Goal: Task Accomplishment & Management: Manage account settings

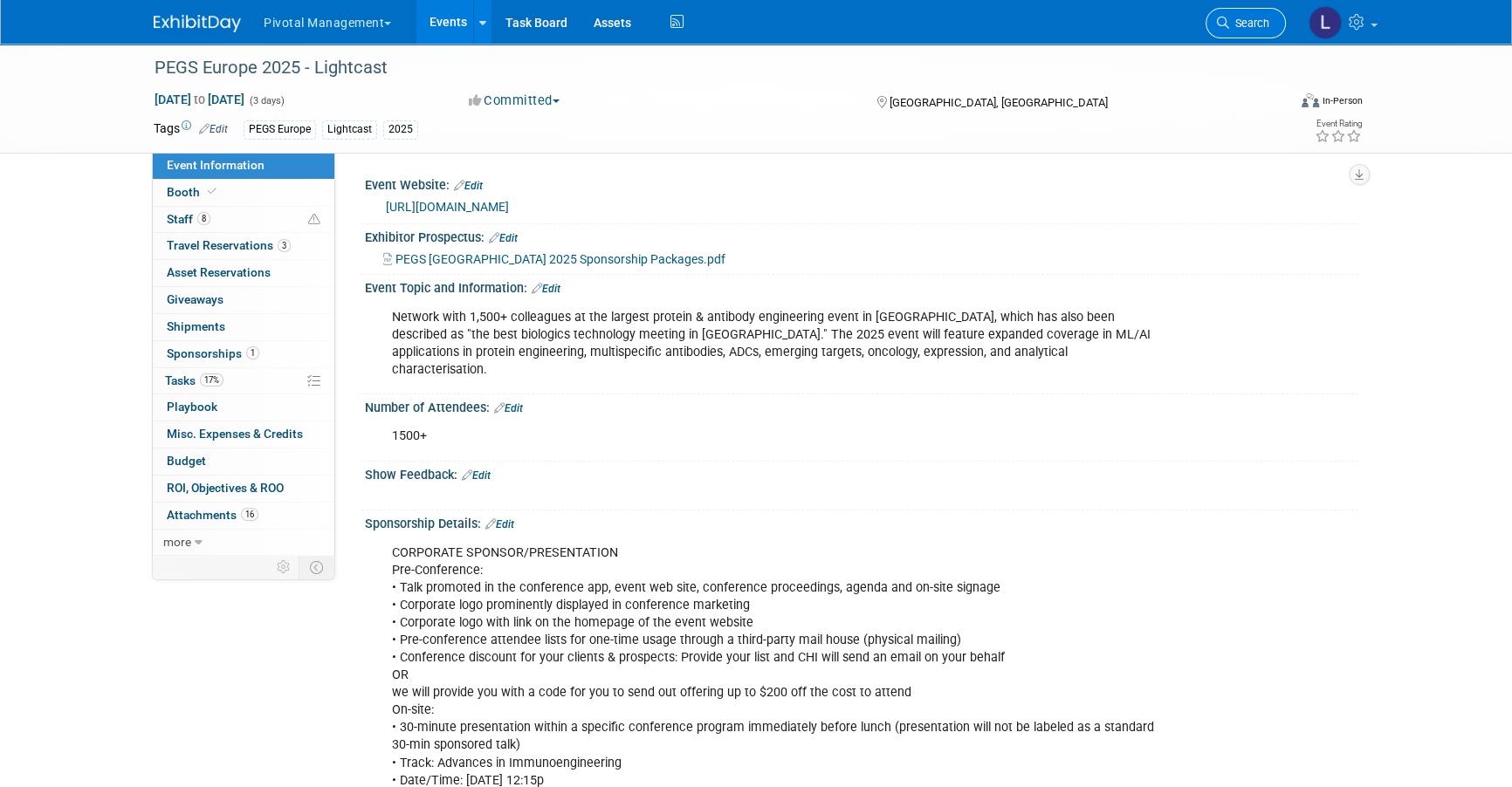
click at [1258, 17] on span "Search" at bounding box center [1249, 24] width 40 height 13
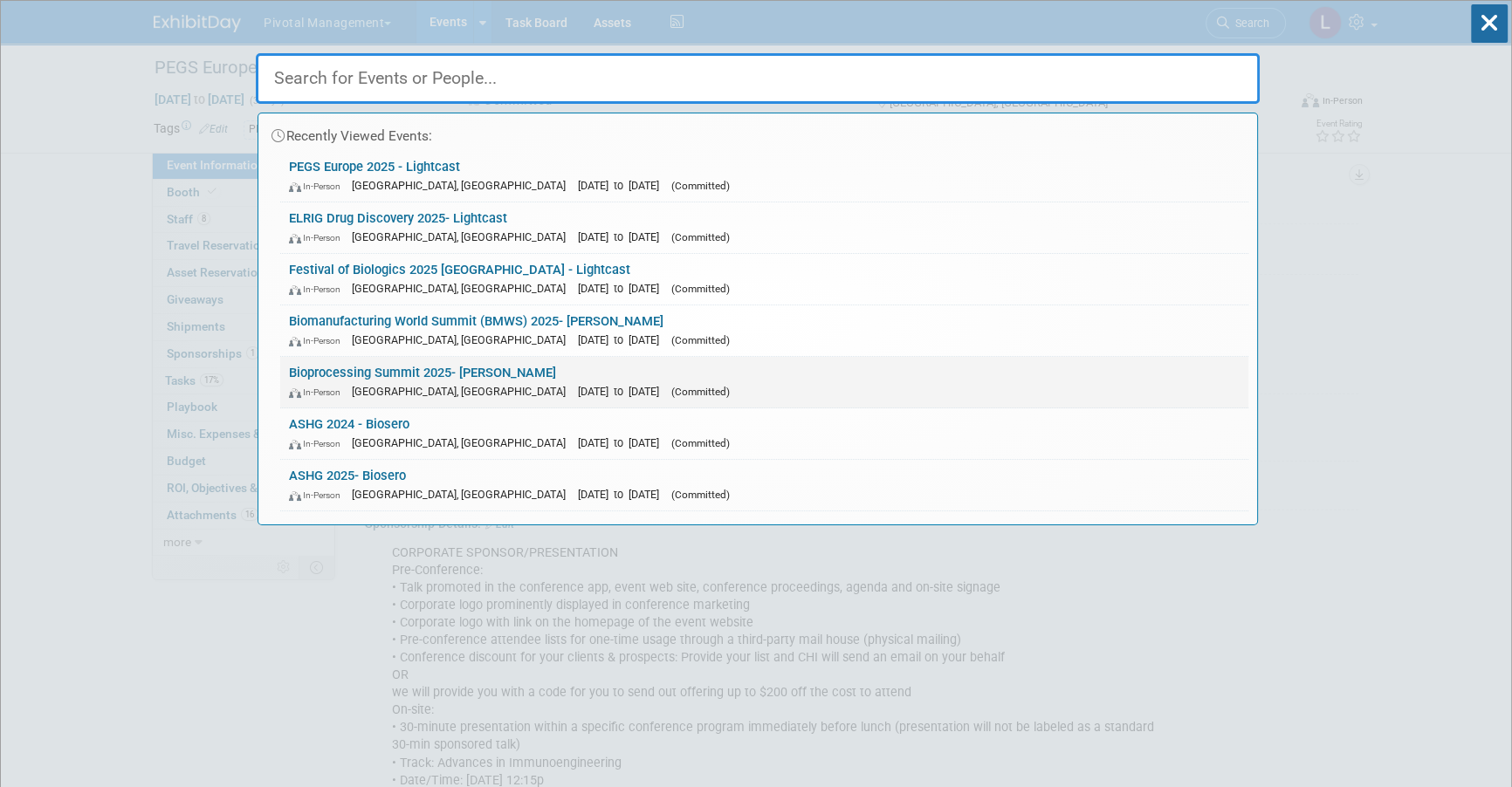
click at [577, 395] on span "[DATE] to [DATE]" at bounding box center [622, 391] width 90 height 13
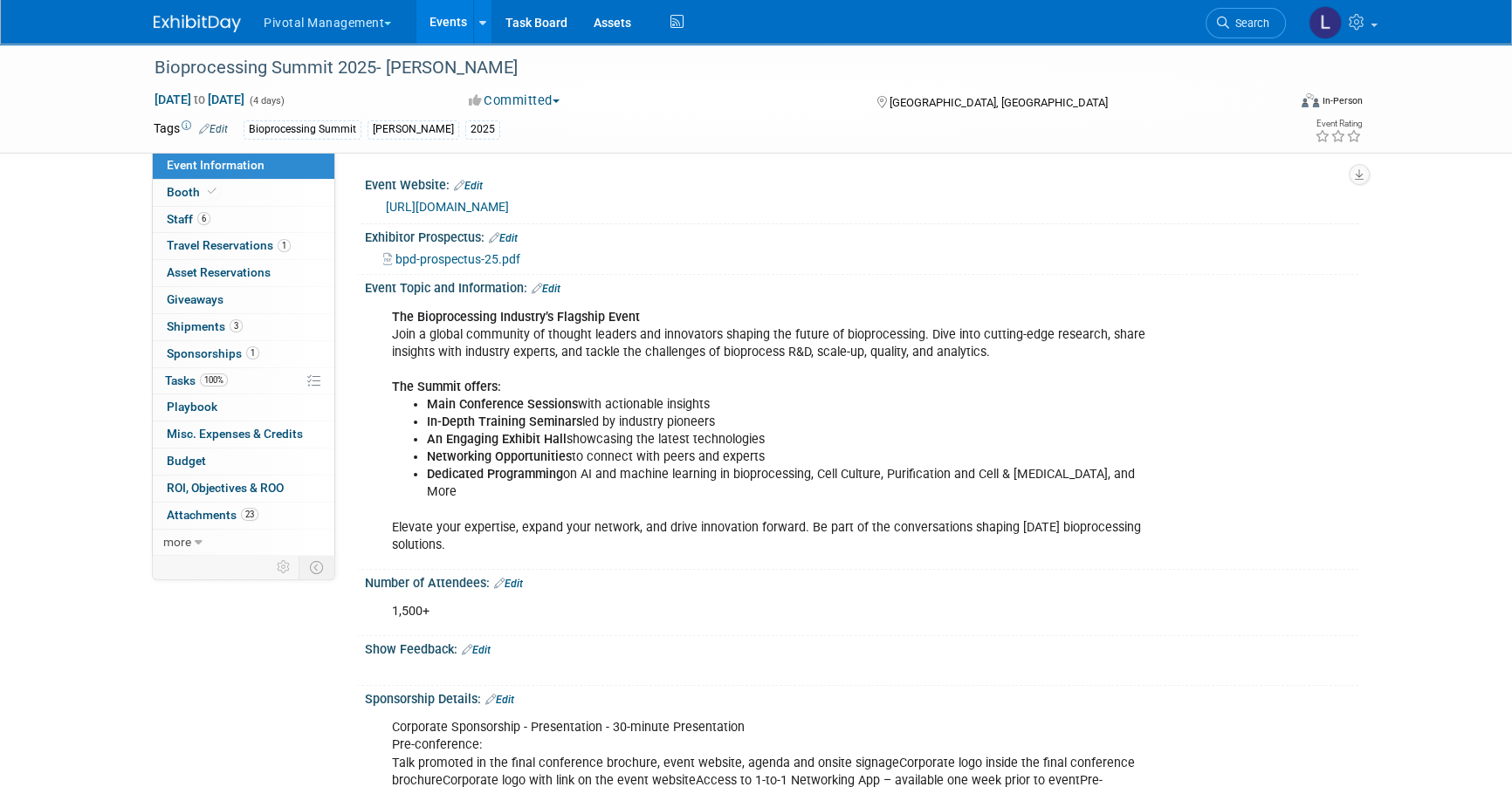
click at [482, 201] on link "[URL][DOMAIN_NAME]" at bounding box center [447, 207] width 123 height 14
click at [176, 188] on span "Booth" at bounding box center [193, 192] width 54 height 14
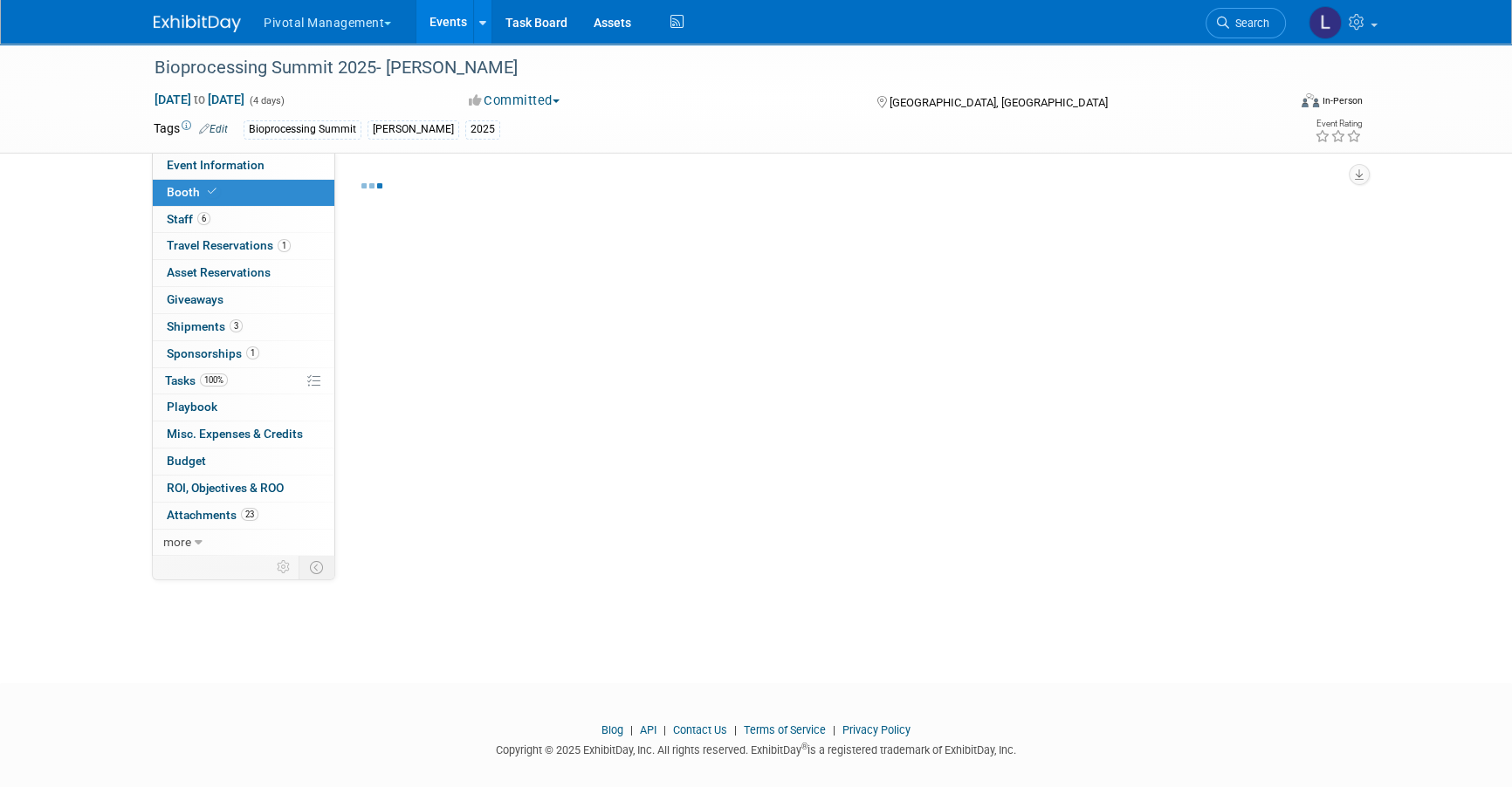
select select "Yes"
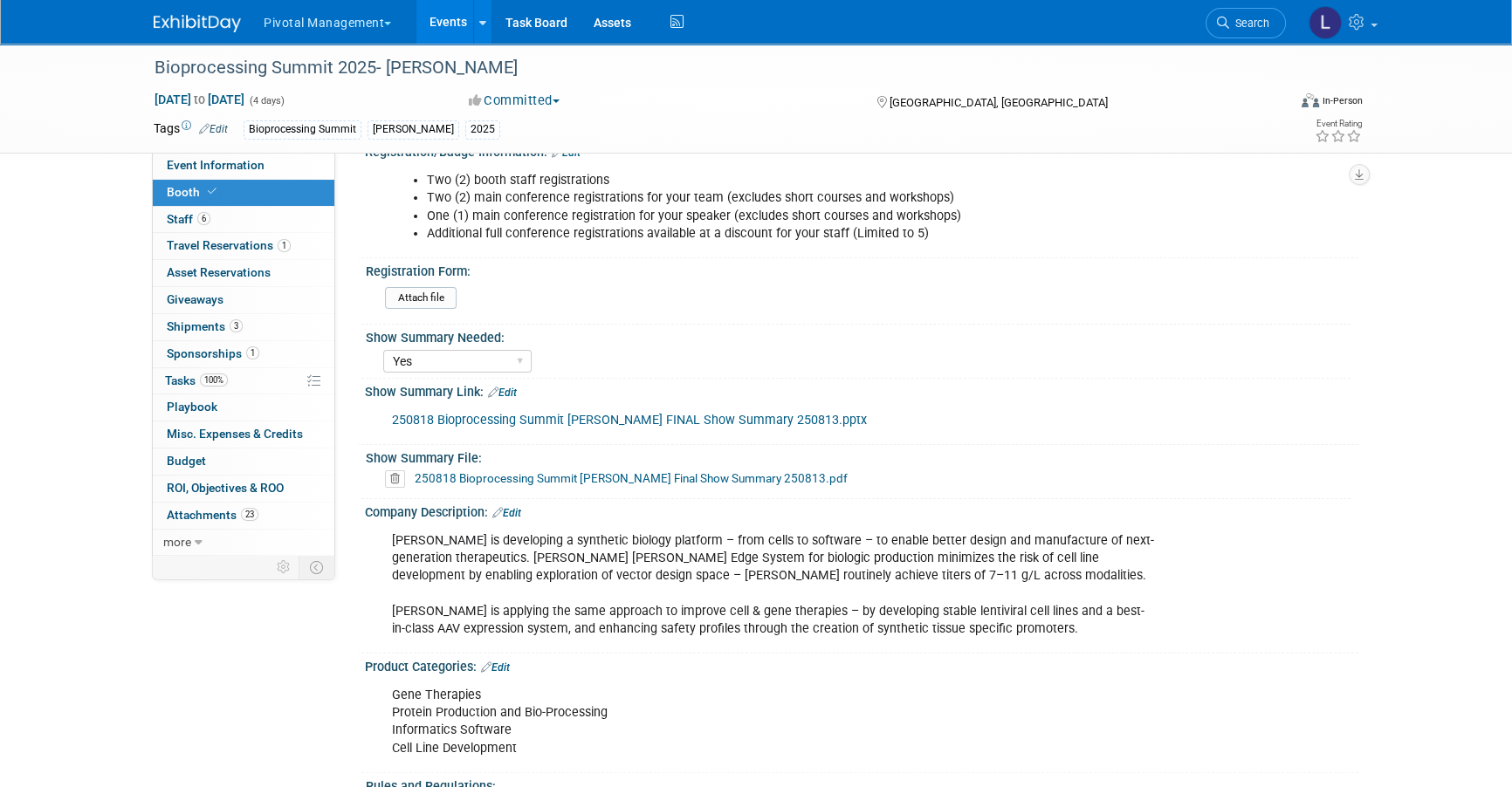
scroll to position [427, 0]
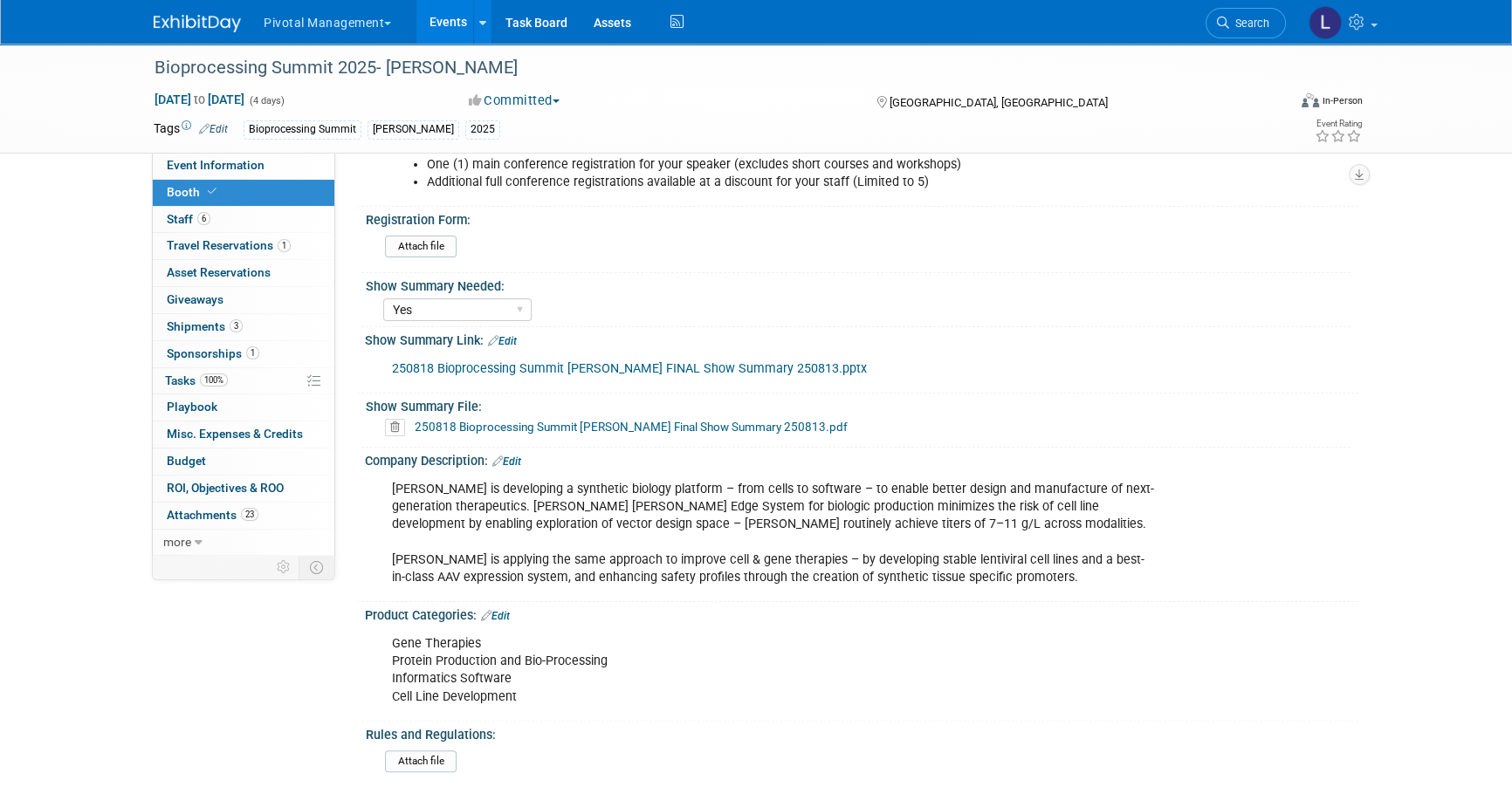
click at [505, 337] on link "Edit" at bounding box center [502, 340] width 29 height 12
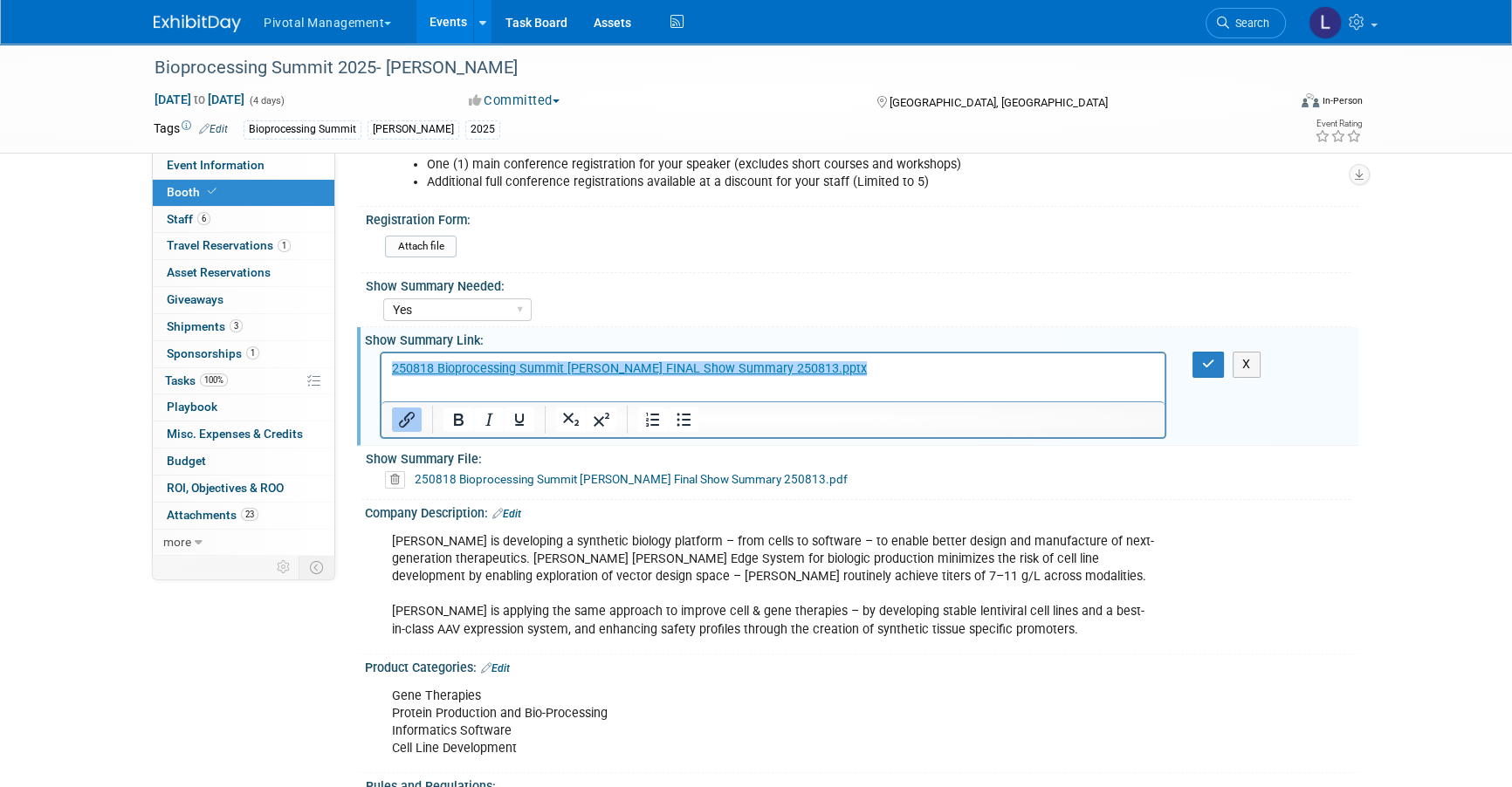
scroll to position [0, 0]
click at [1206, 358] on icon "button" at bounding box center [1208, 364] width 13 height 12
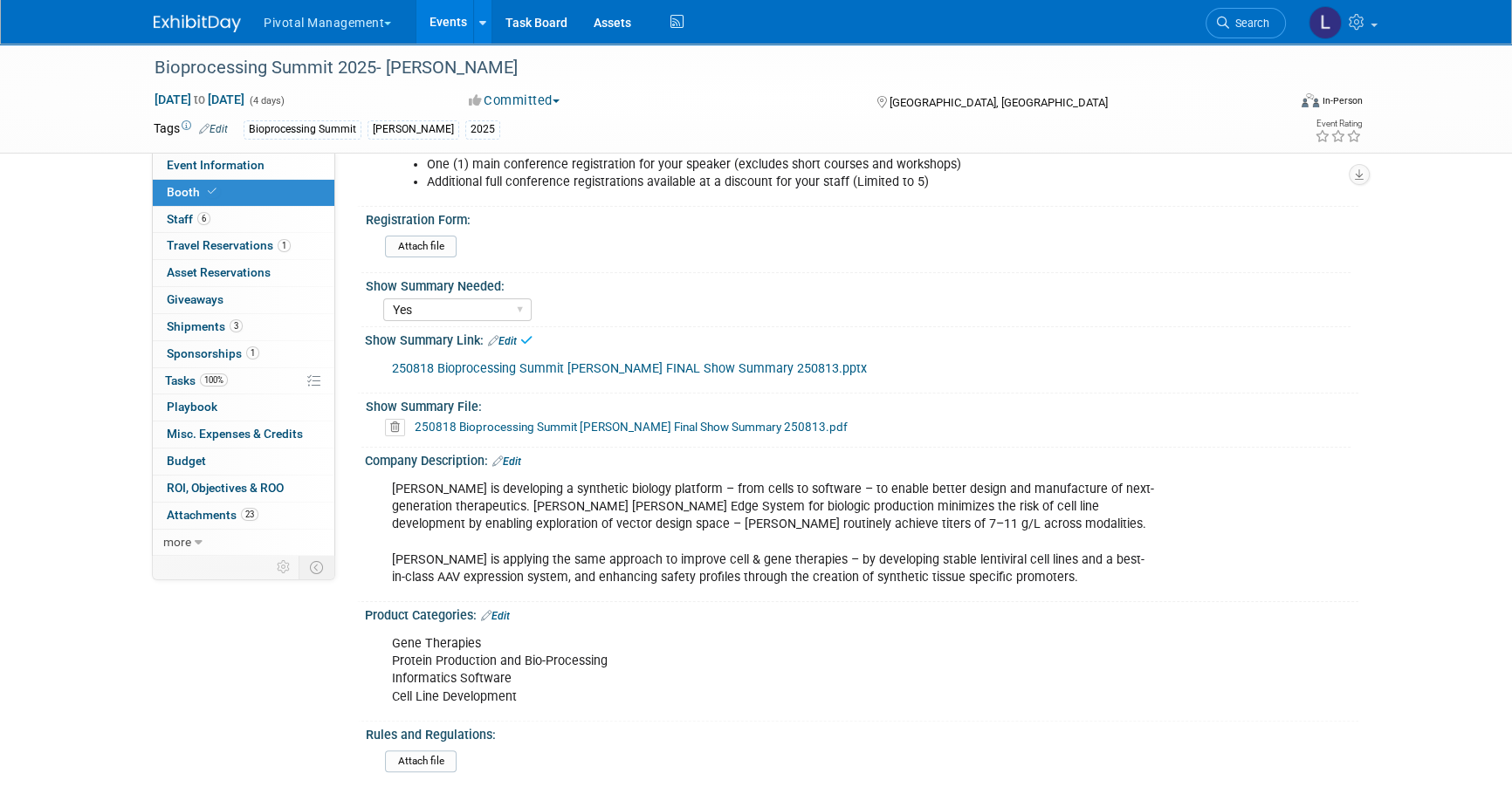
click at [387, 427] on icon at bounding box center [394, 428] width 20 height 18
click at [373, 485] on link "Yes" at bounding box center [379, 492] width 51 height 28
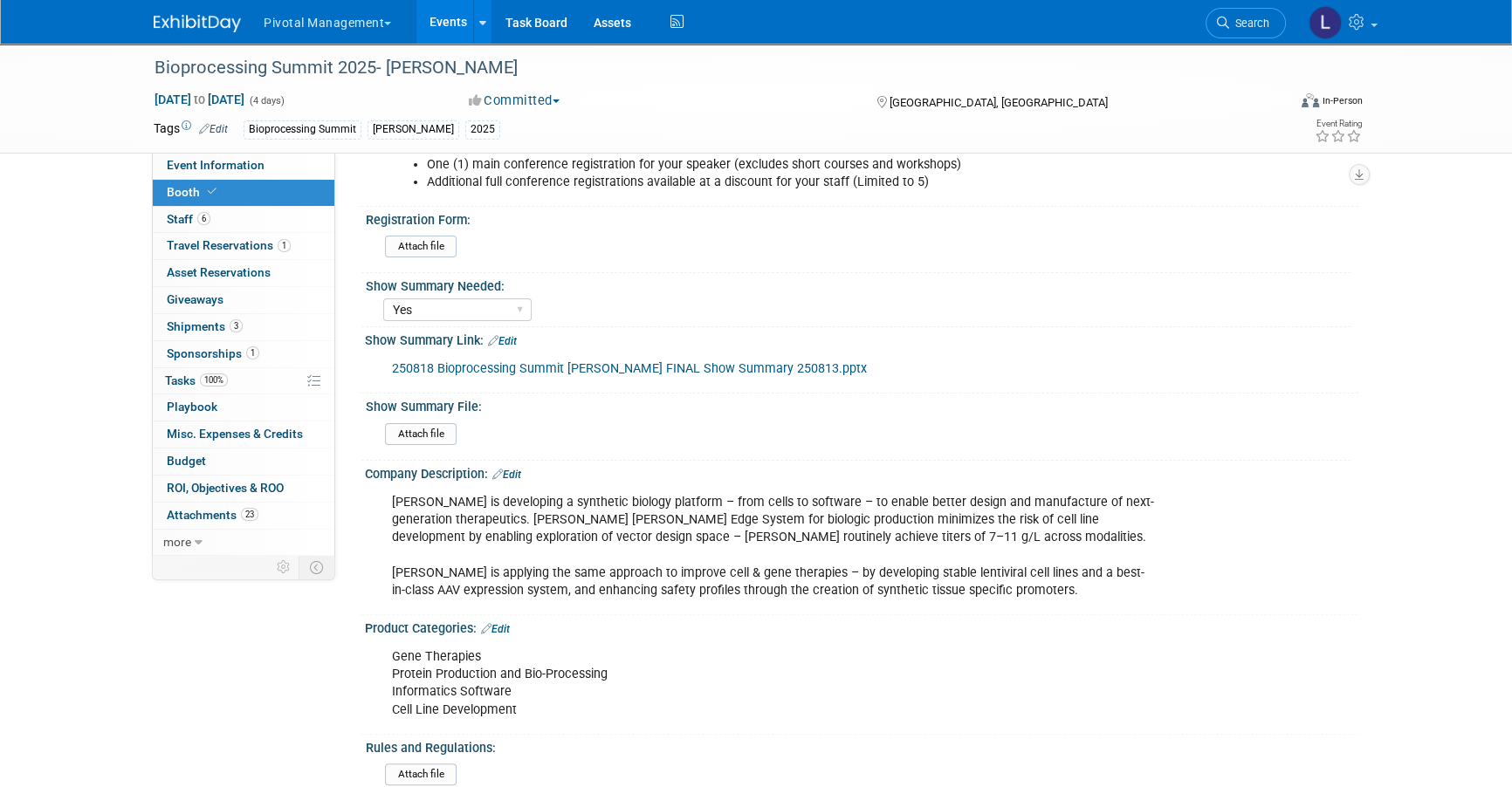
click at [433, 429] on input "file" at bounding box center [337, 433] width 237 height 20
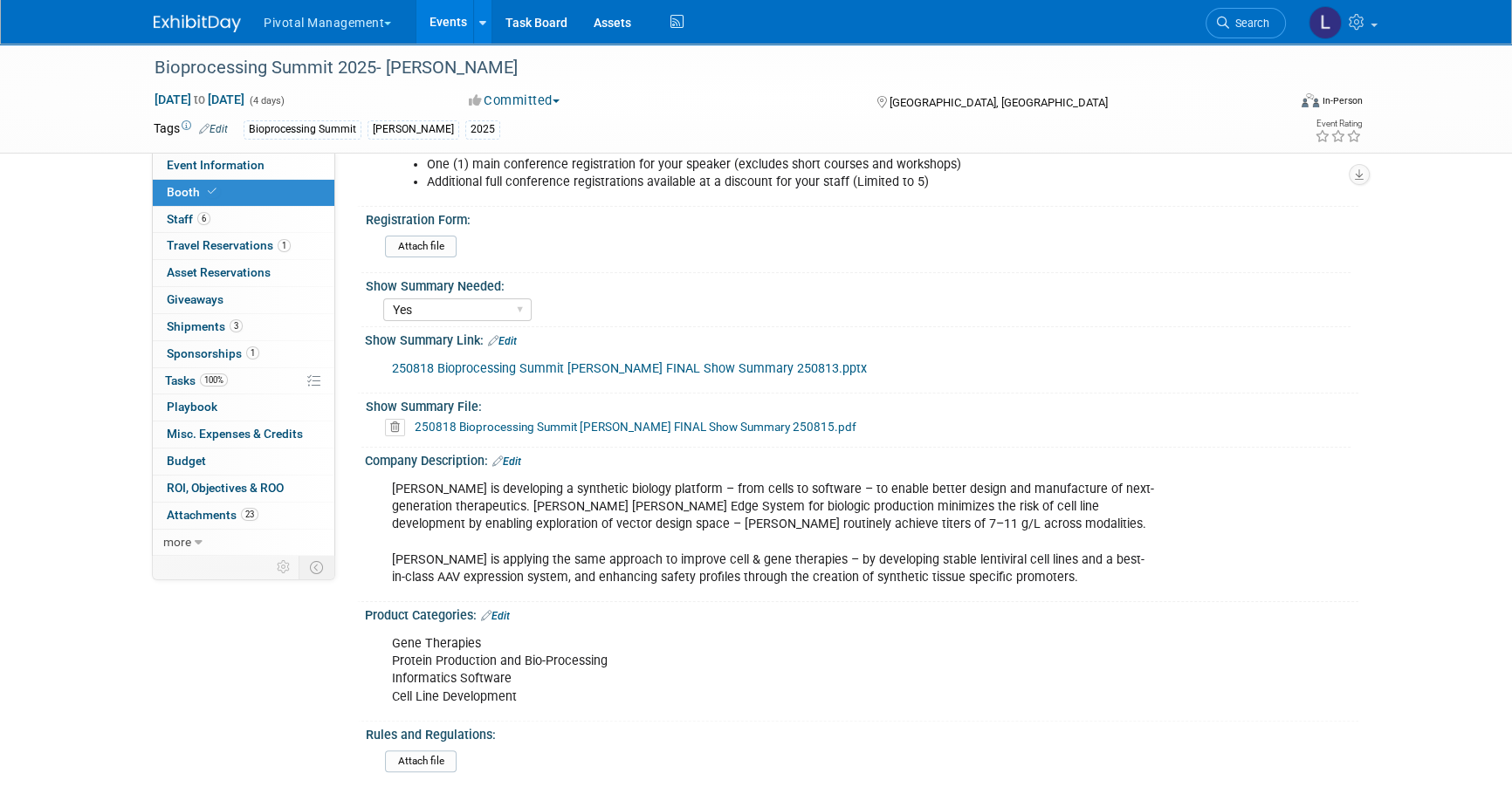
click at [511, 338] on link "Edit" at bounding box center [502, 340] width 29 height 12
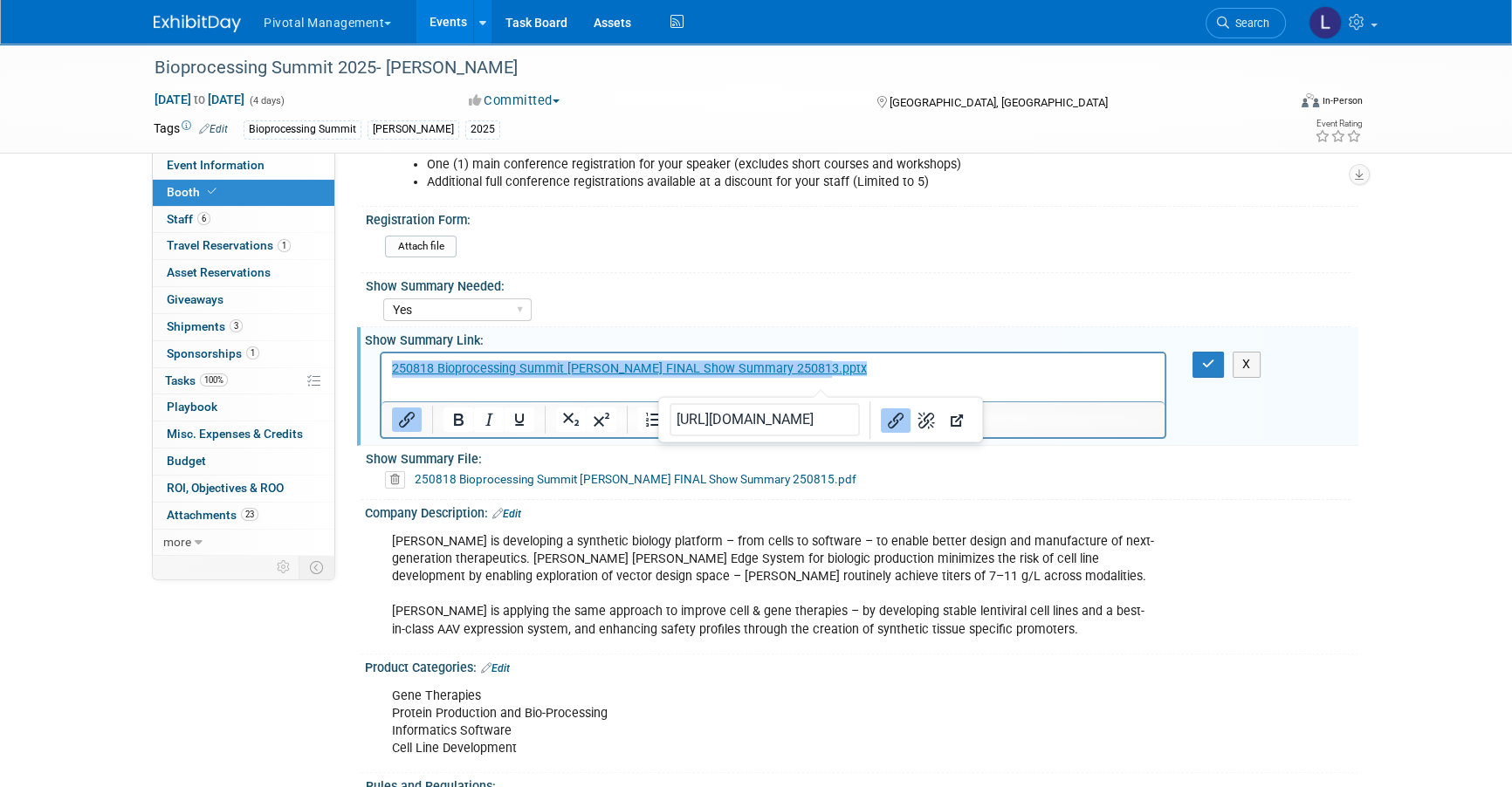
drag, startPoint x: 837, startPoint y: 365, endPoint x: 365, endPoint y: 353, distance: 472.2
click at [382, 354] on html "﻿250818 Bioprocessing Summit [PERSON_NAME] FINAL Show Summary 250813.pptx" at bounding box center [773, 366] width 783 height 24
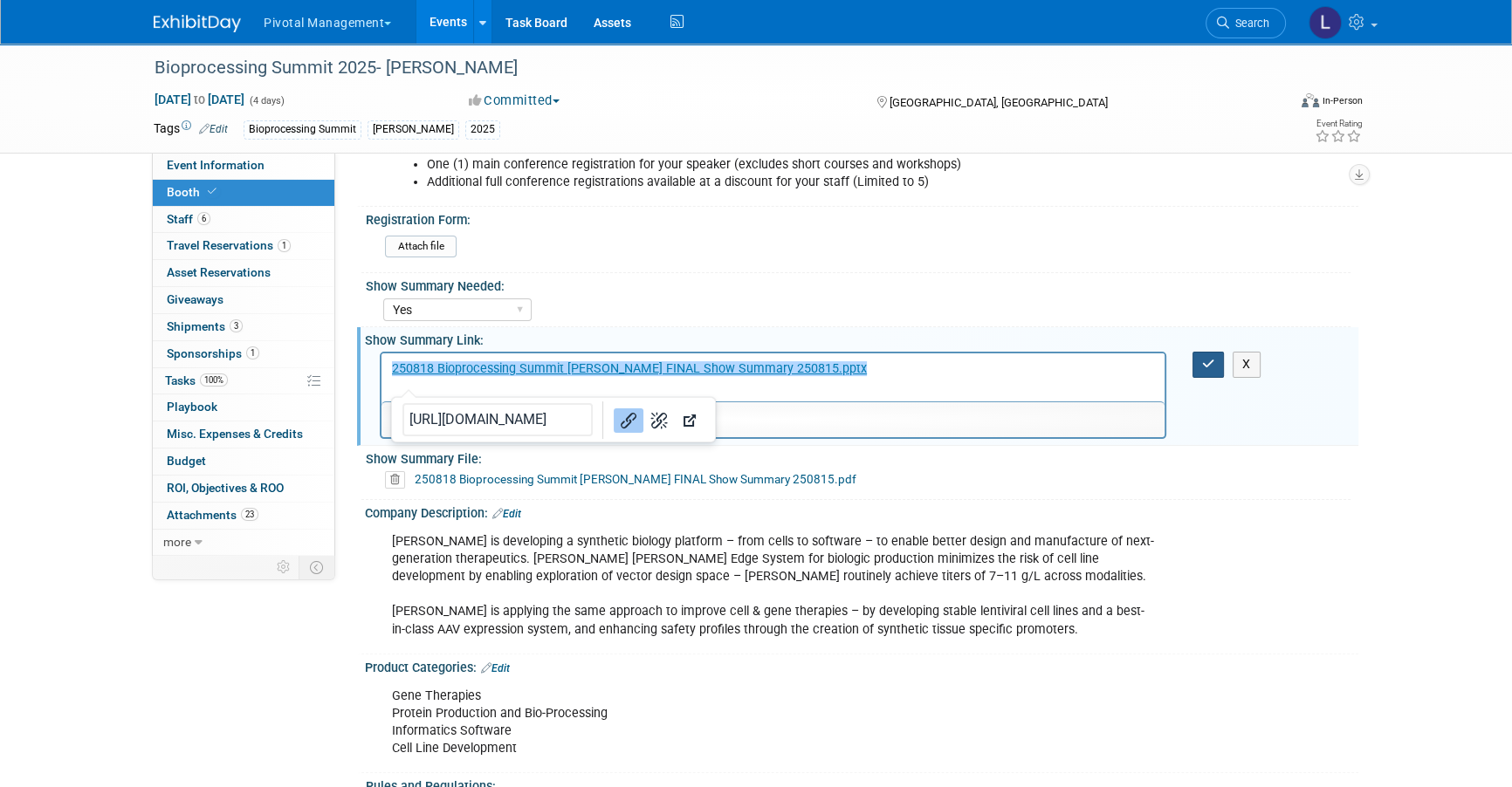
click at [1211, 361] on icon "button" at bounding box center [1208, 364] width 13 height 12
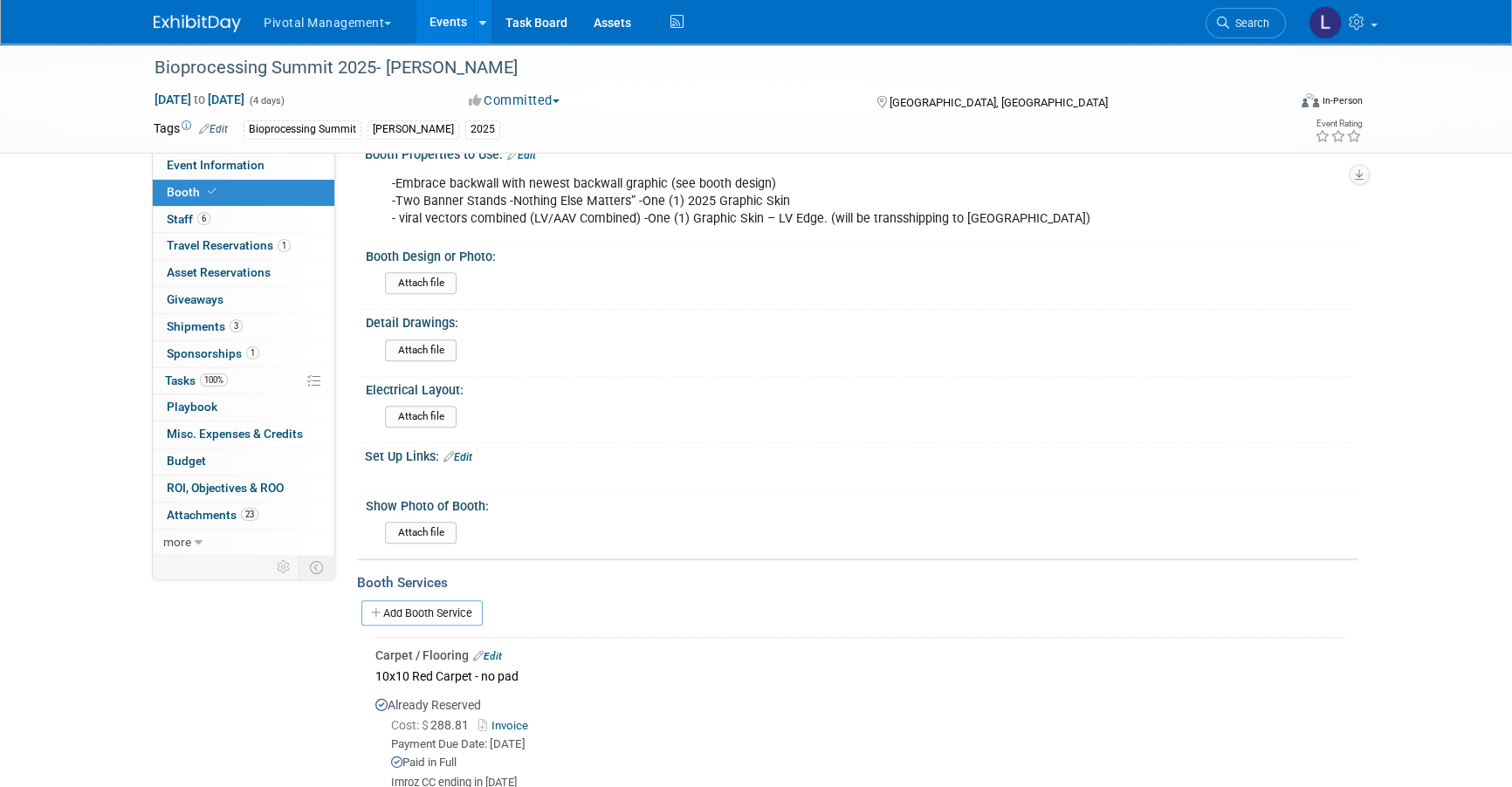
scroll to position [993, 0]
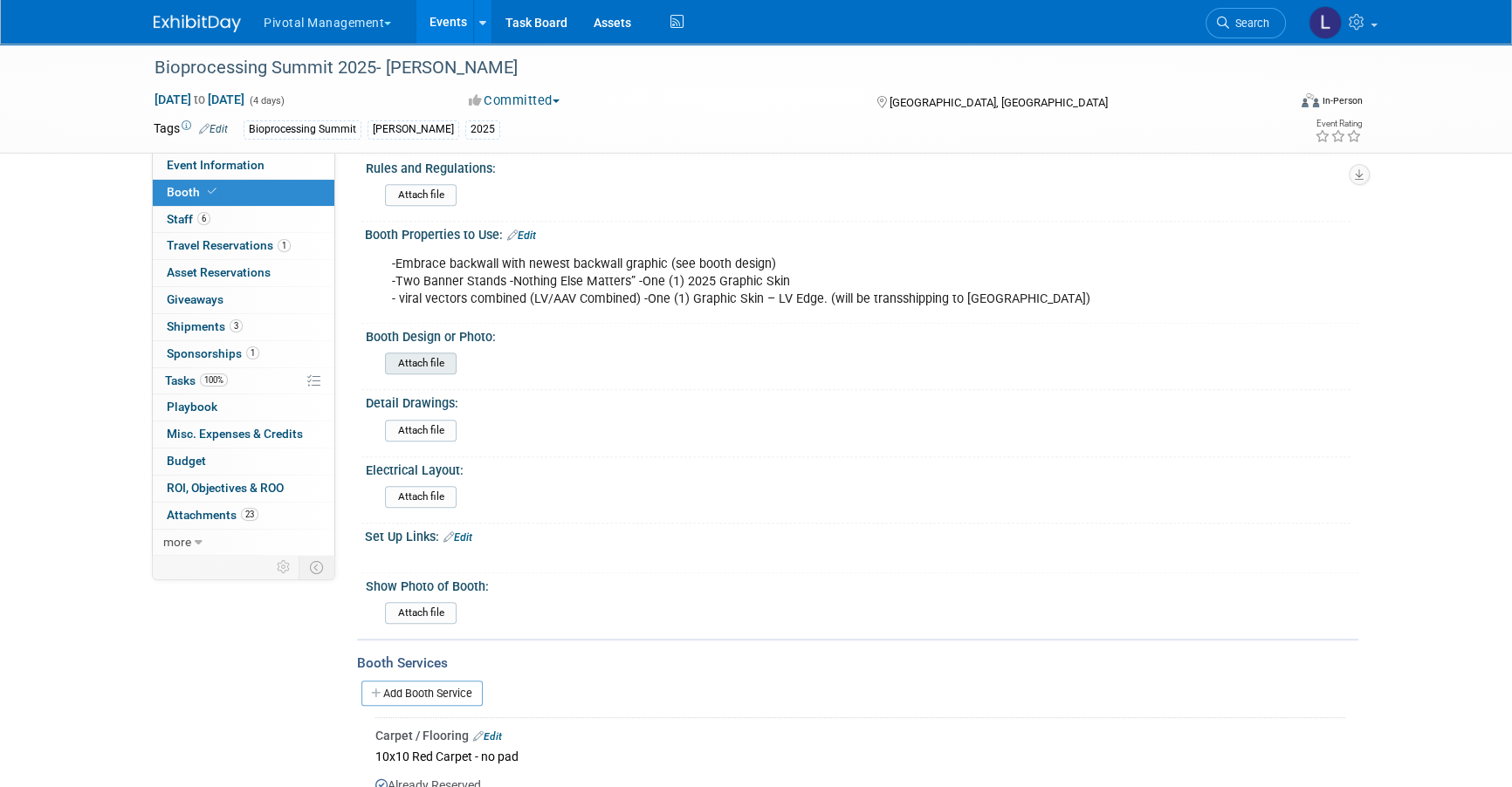
click at [441, 361] on input "file" at bounding box center [337, 363] width 237 height 20
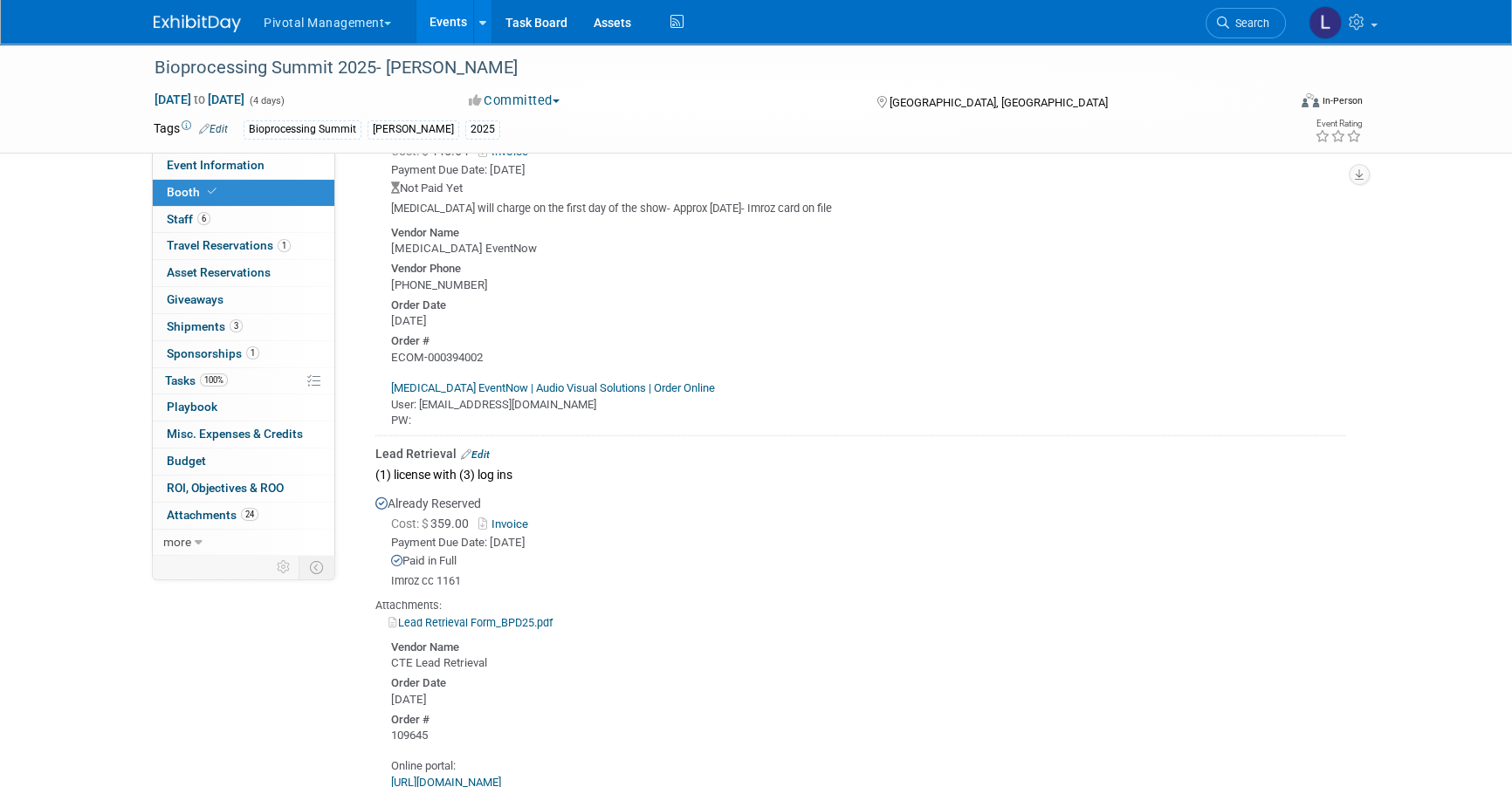
scroll to position [6378, 0]
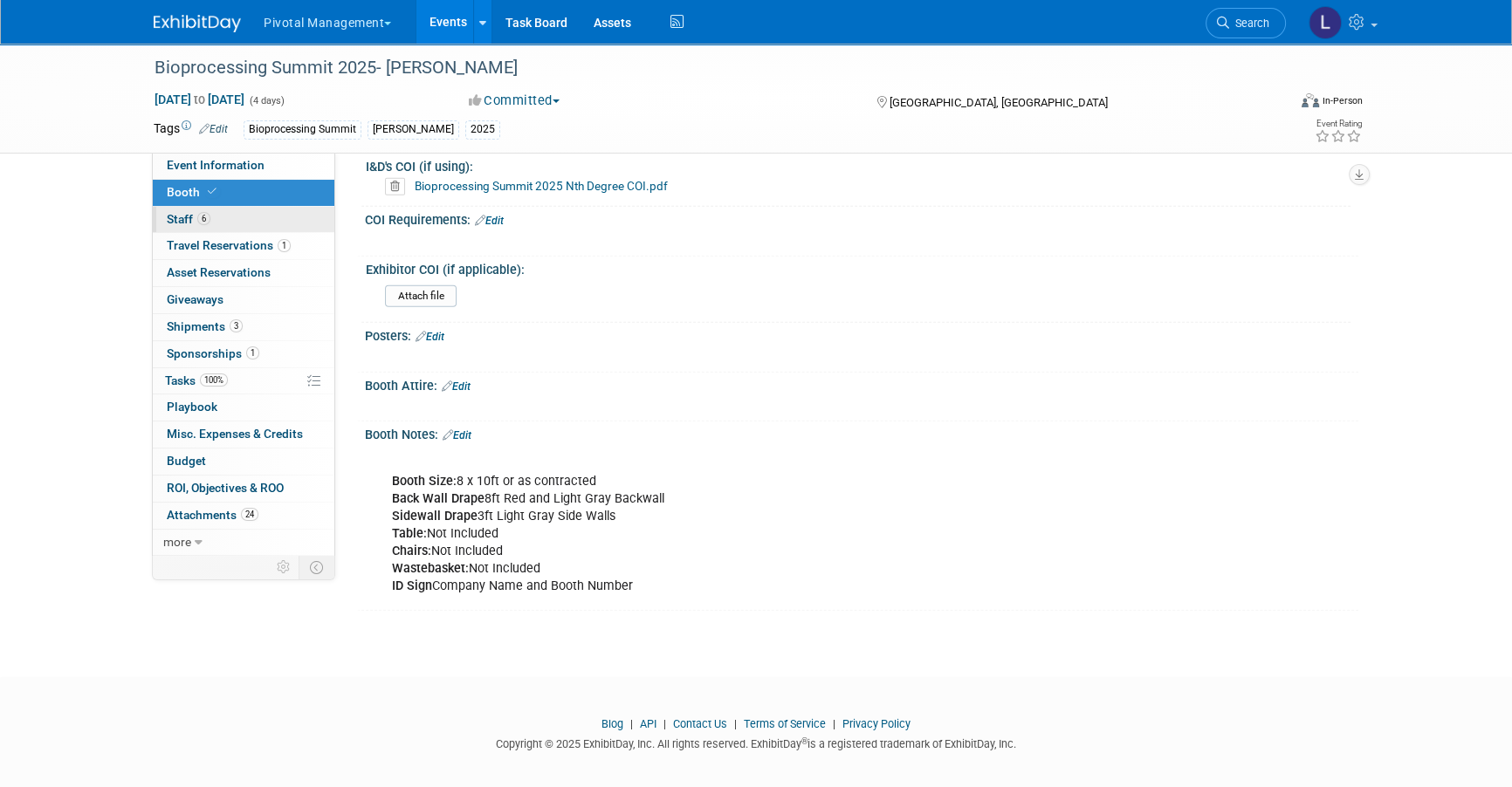
click at [177, 217] on span "Staff 6" at bounding box center [188, 219] width 43 height 14
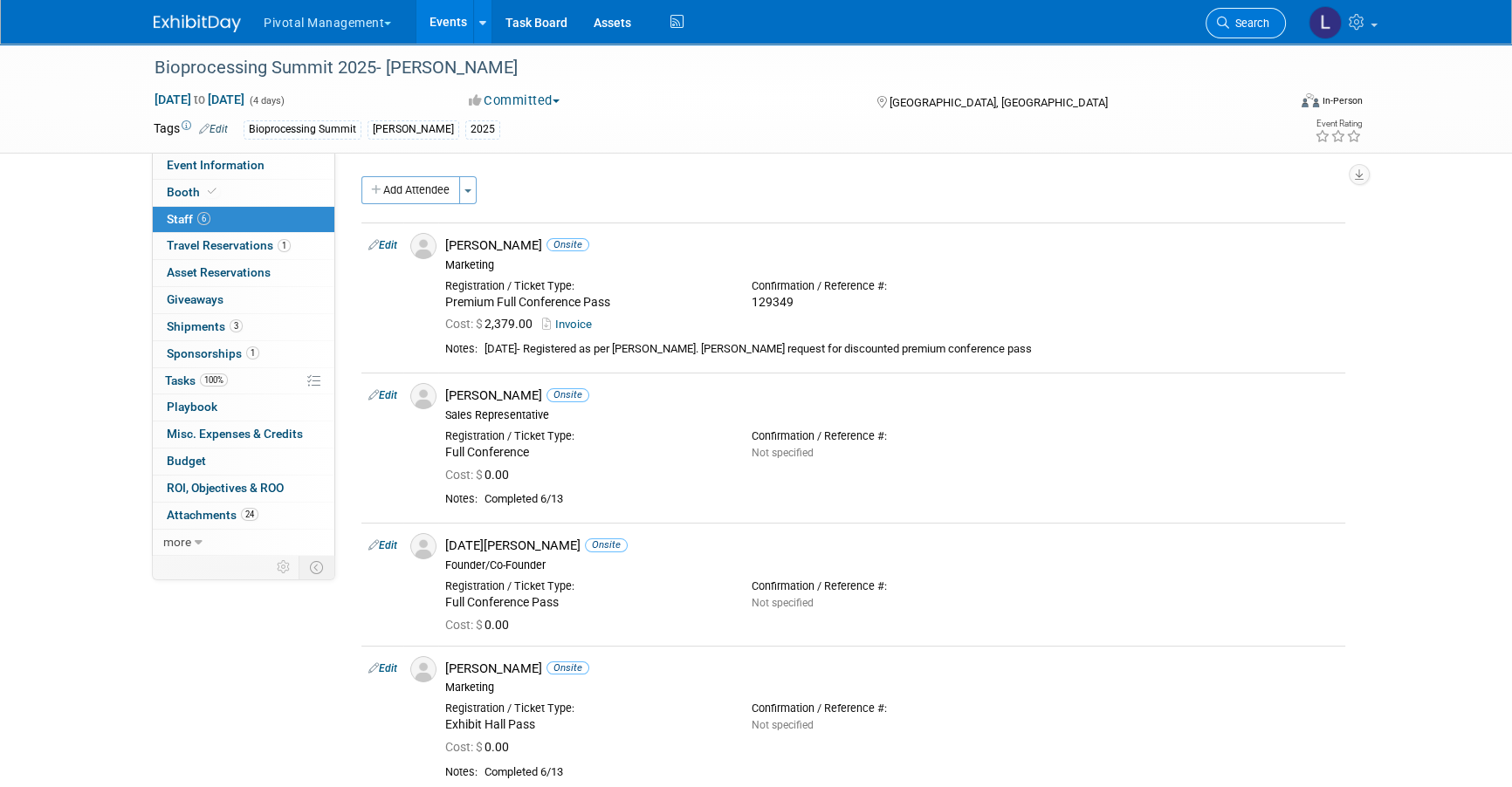
click at [1268, 33] on link "Search" at bounding box center [1245, 23] width 80 height 30
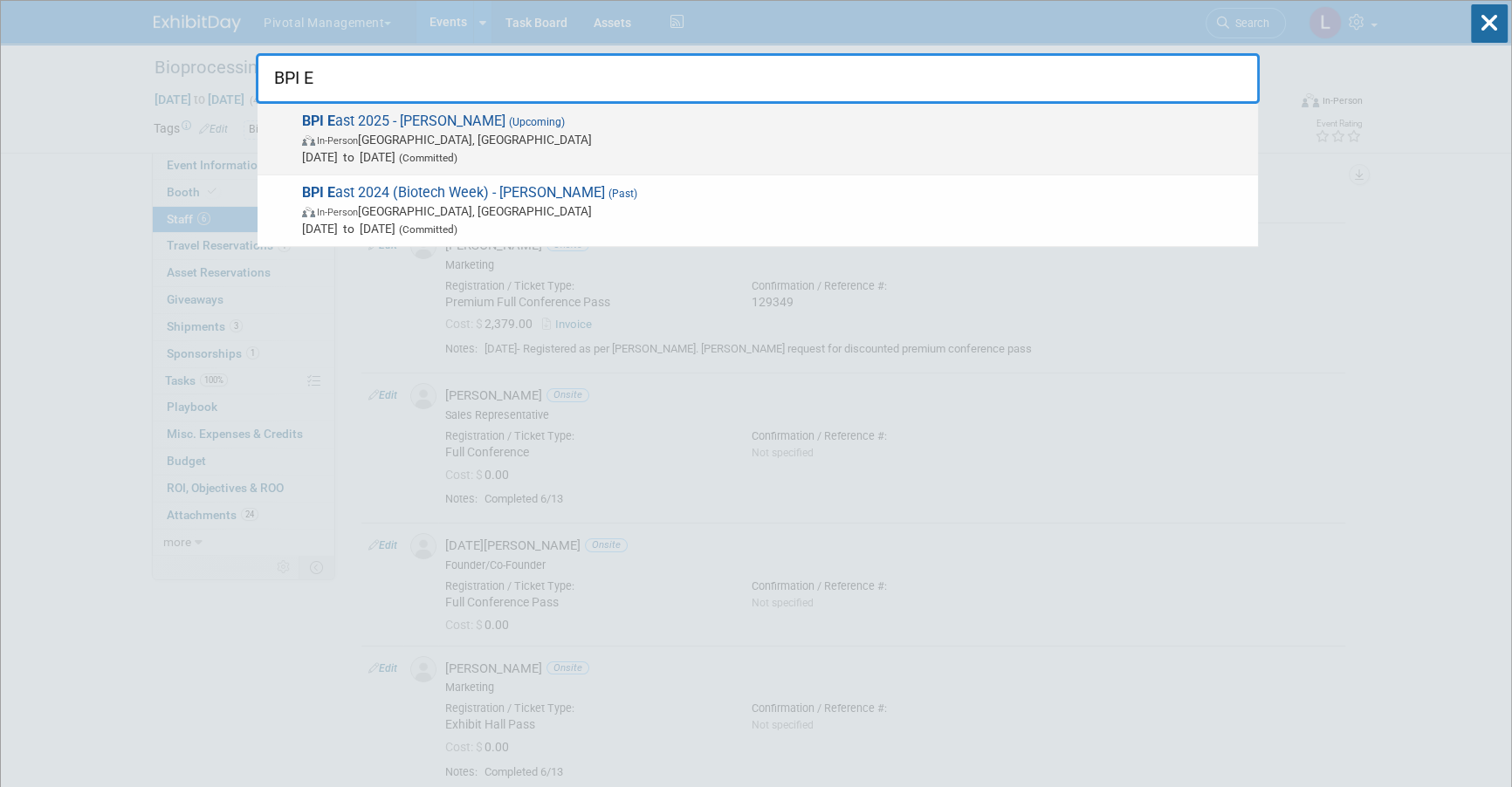
type input "BPI E"
click at [501, 141] on span "In-Person [GEOGRAPHIC_DATA], [GEOGRAPHIC_DATA]" at bounding box center [775, 139] width 947 height 18
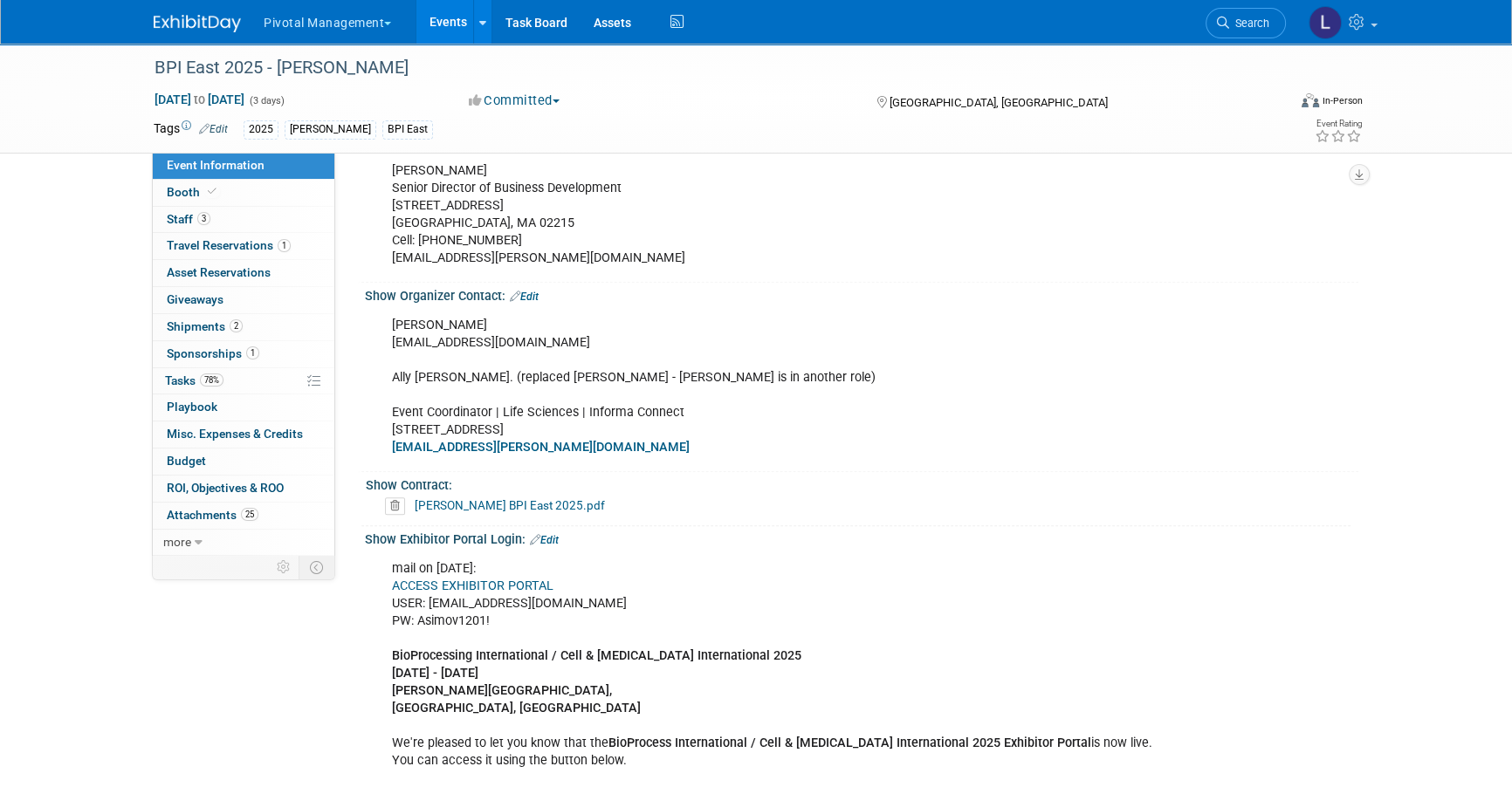
scroll to position [900, 0]
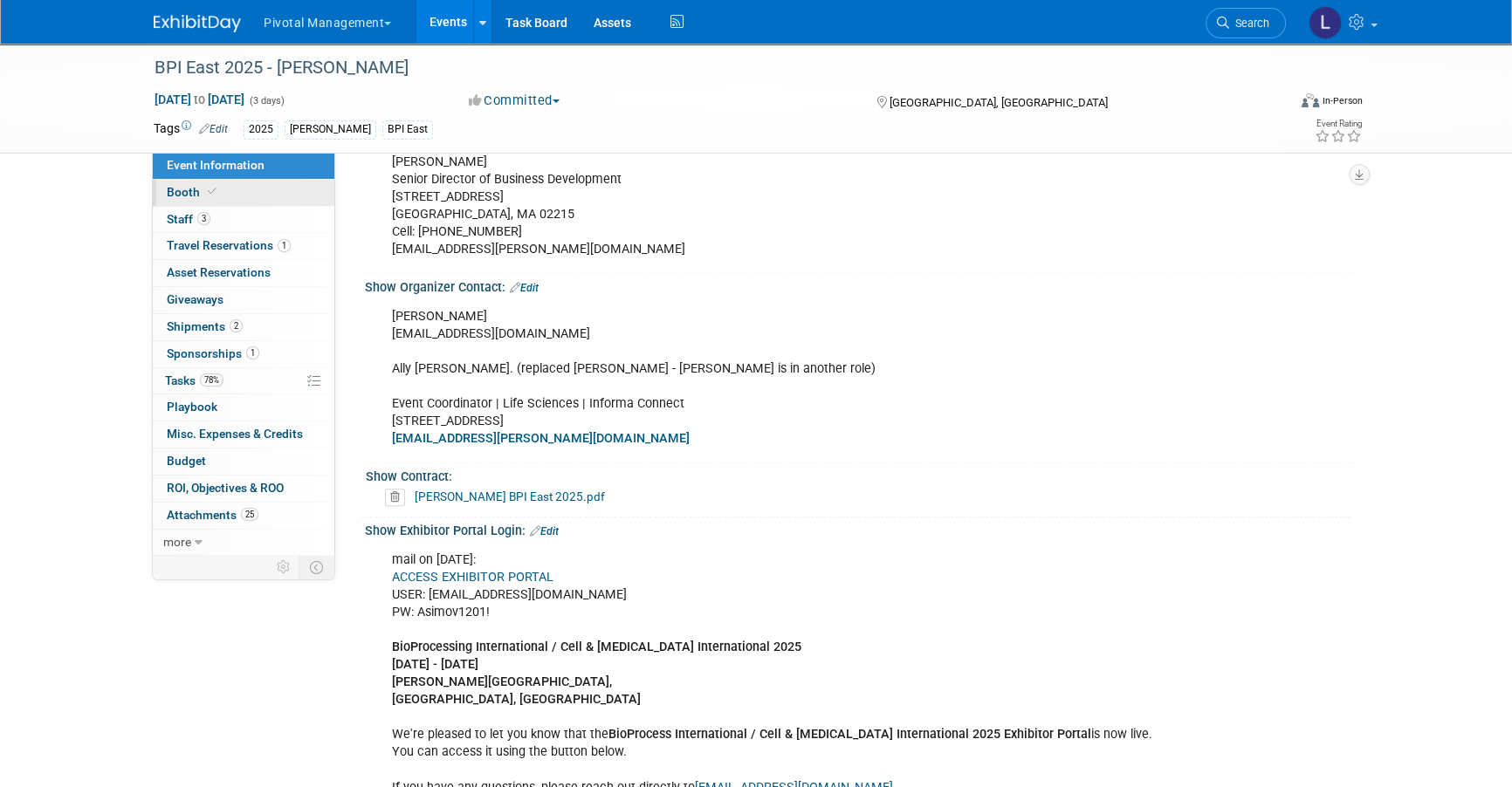
click at [282, 197] on link "Booth" at bounding box center [243, 193] width 181 height 26
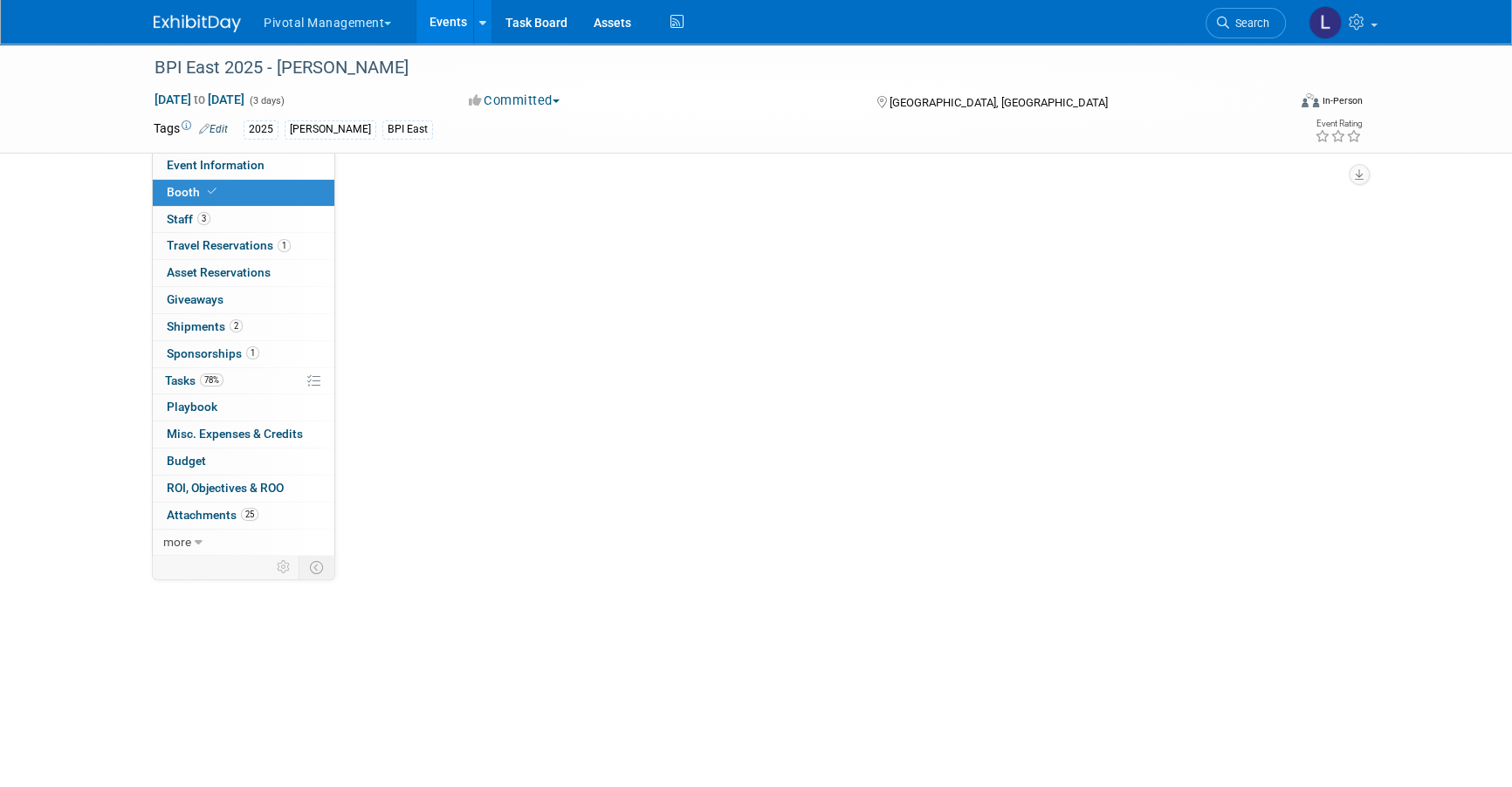
scroll to position [0, 0]
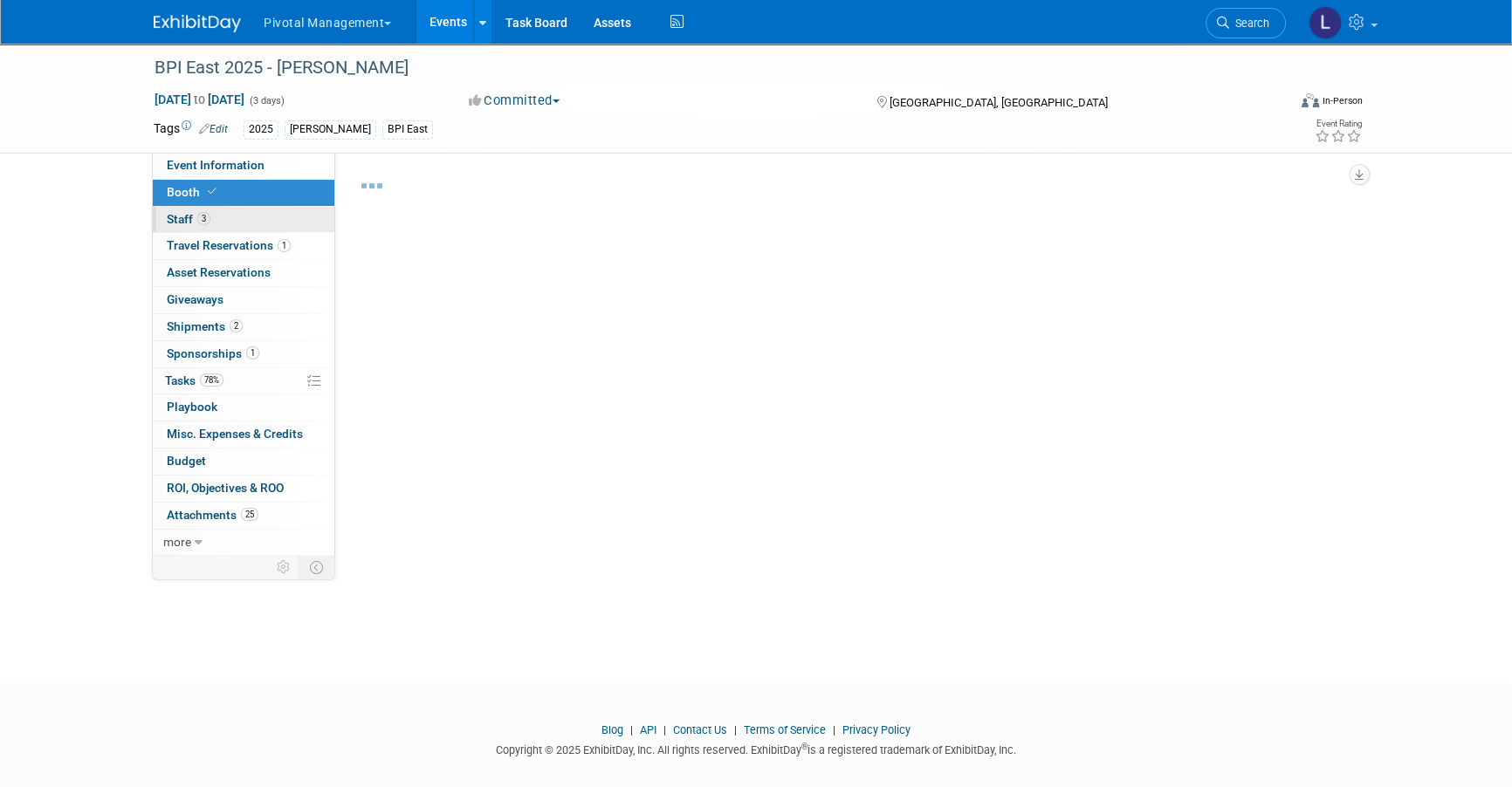
select select "Yes"
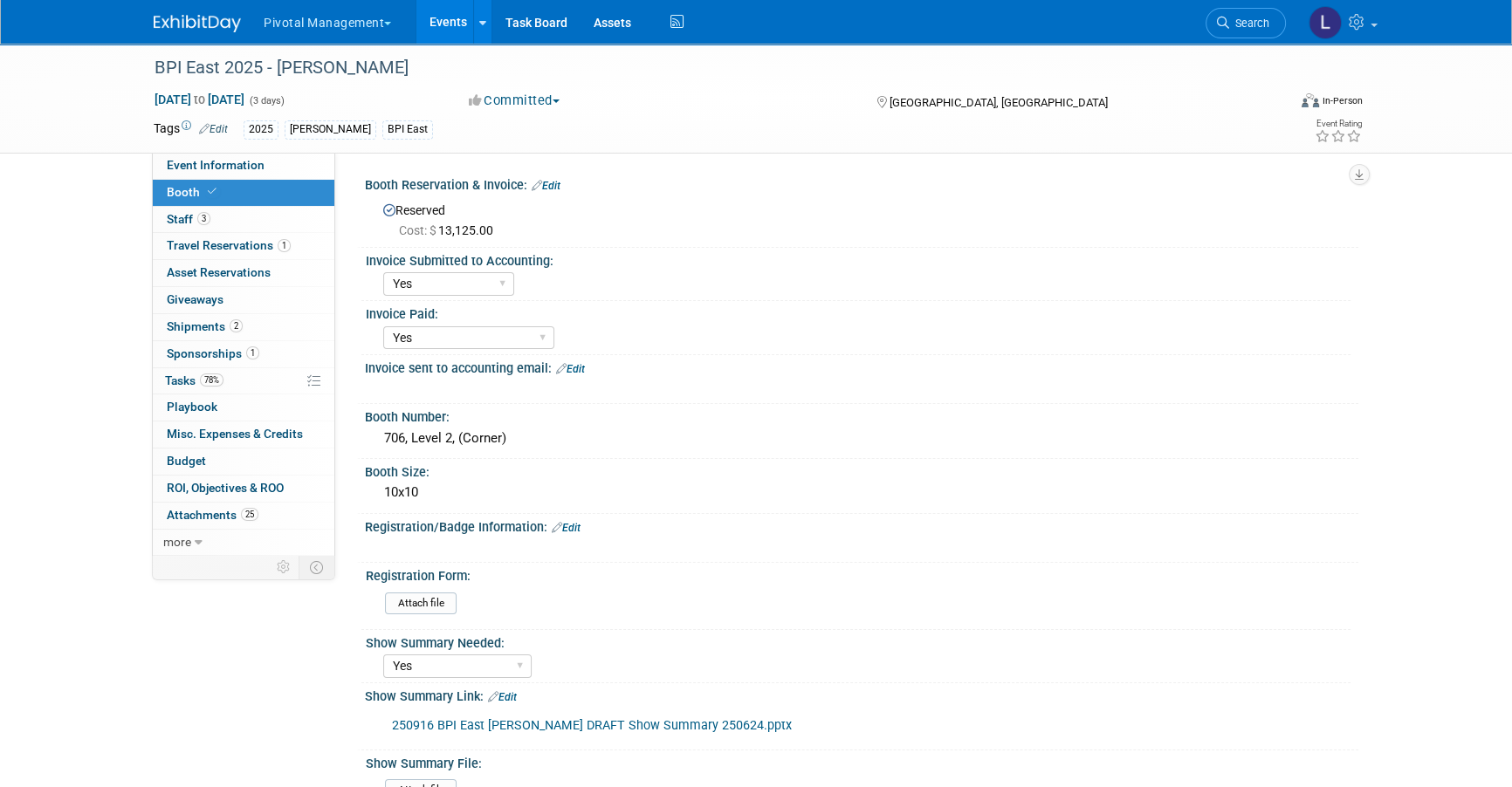
click at [572, 522] on link "Edit" at bounding box center [566, 527] width 29 height 12
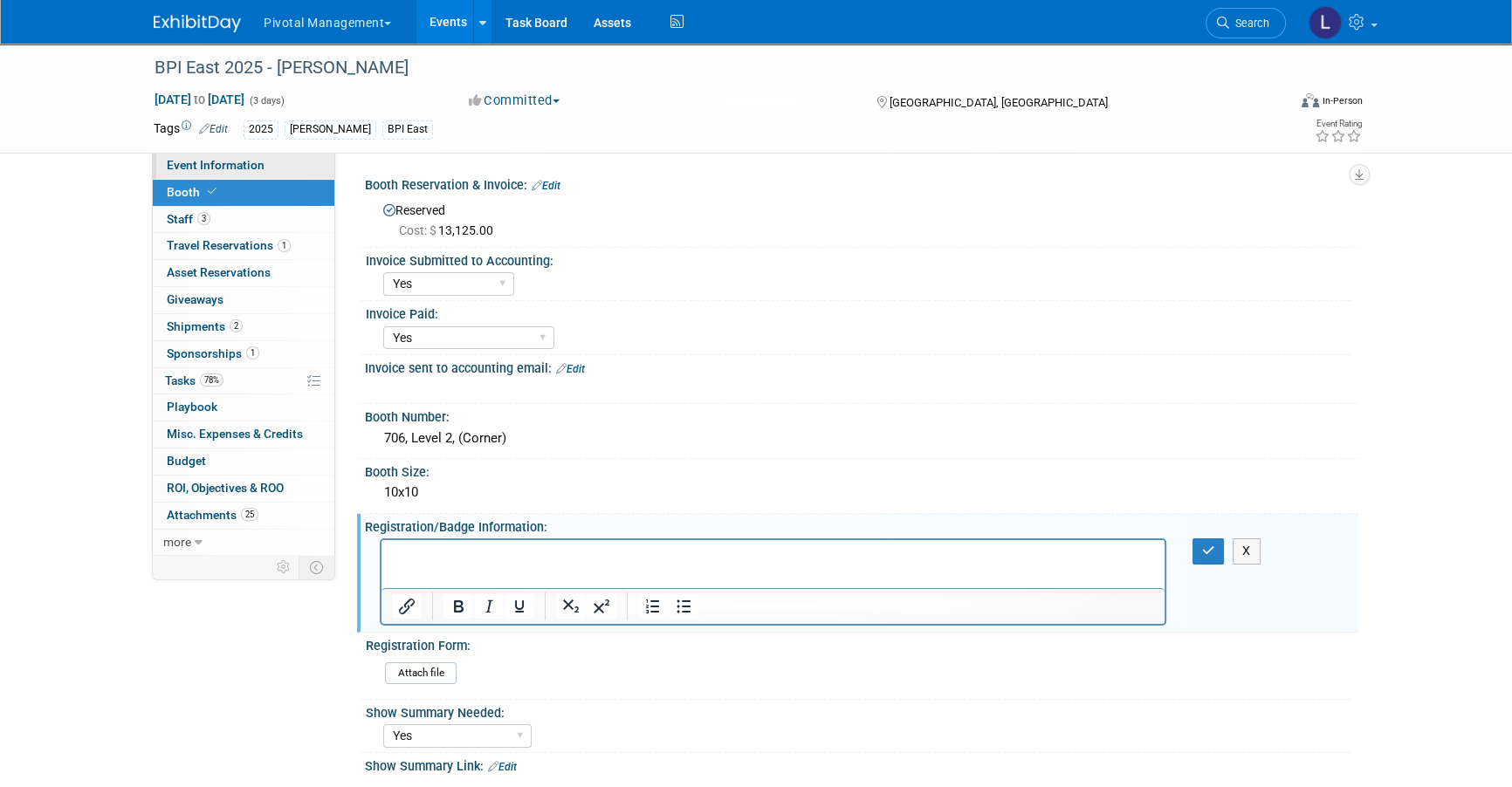
click at [227, 164] on span "Event Information" at bounding box center [215, 165] width 98 height 14
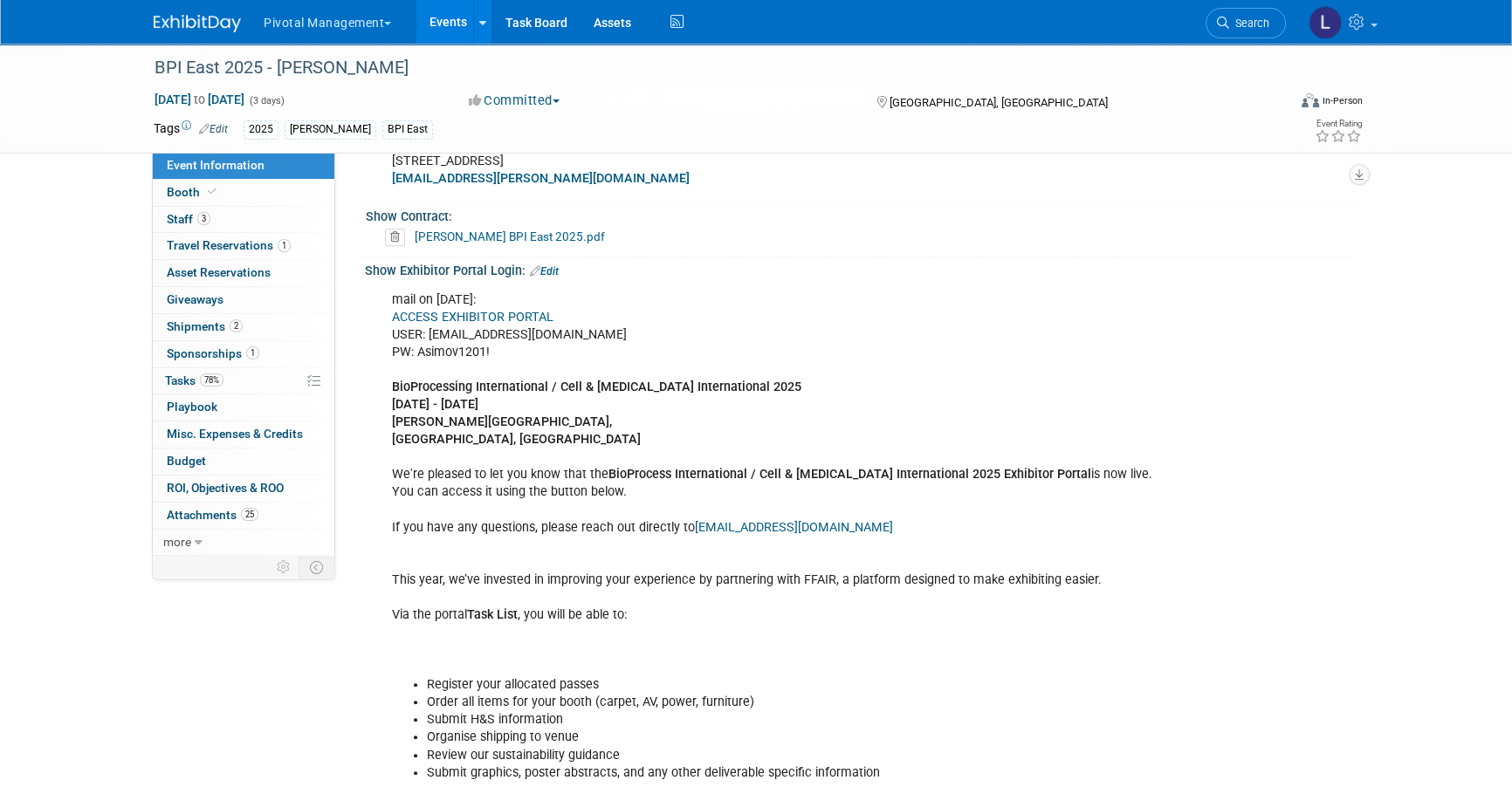
scroll to position [1169, 0]
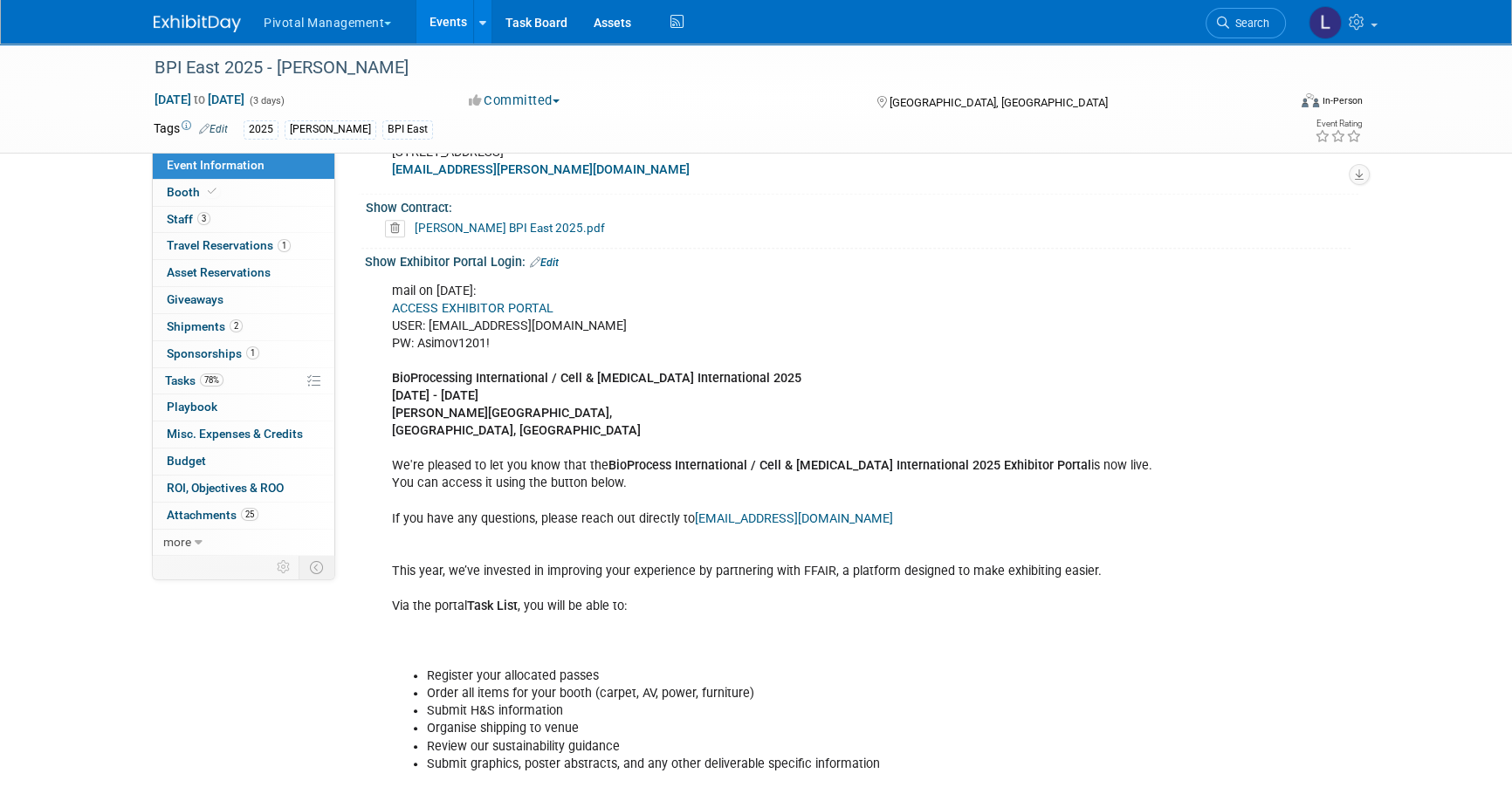
click at [519, 295] on div "mail on July 1: ACCESS EXHIBITOR PORTAL USER: lpelton@pivotalmgt.com PW: Asimov…" at bounding box center [773, 738] width 786 height 929
click at [550, 310] on link "ACCESS EXHIBITOR PORTAL" at bounding box center [473, 308] width 162 height 15
